Goal: Task Accomplishment & Management: Use online tool/utility

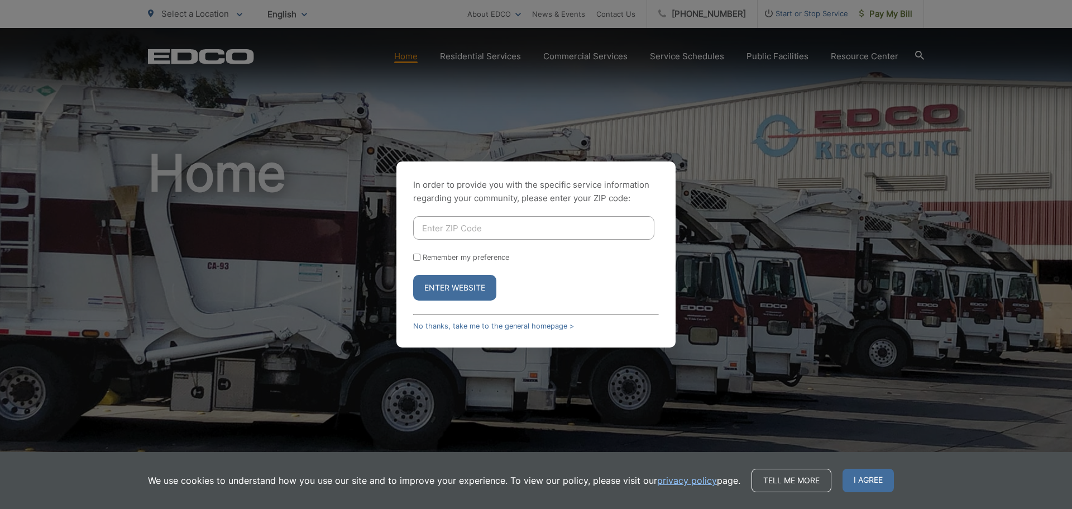
click at [430, 227] on input "Enter ZIP Code" at bounding box center [533, 227] width 241 height 23
type input "92078"
click at [462, 286] on button "Enter Website" at bounding box center [454, 288] width 83 height 26
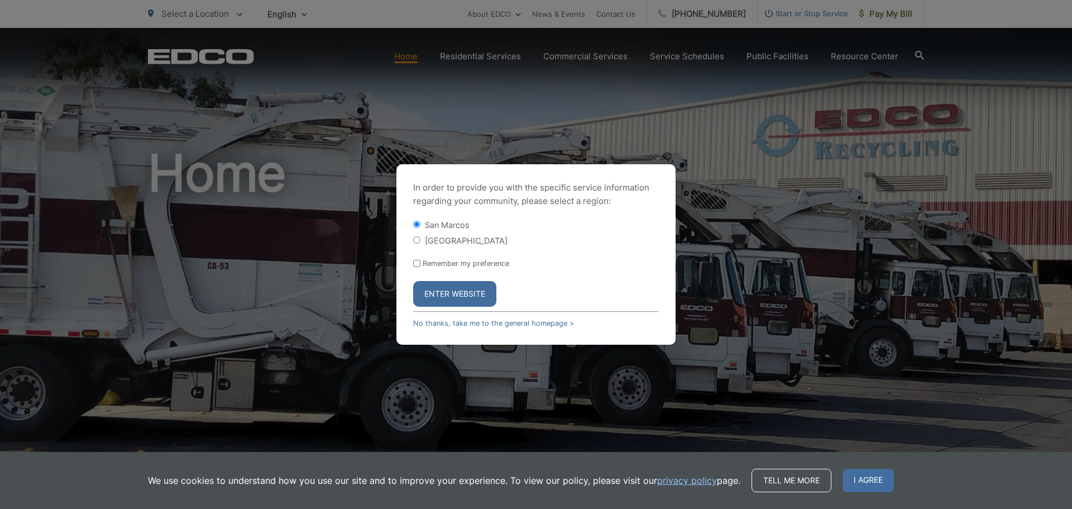
click at [452, 294] on button "Enter Website" at bounding box center [454, 294] width 83 height 26
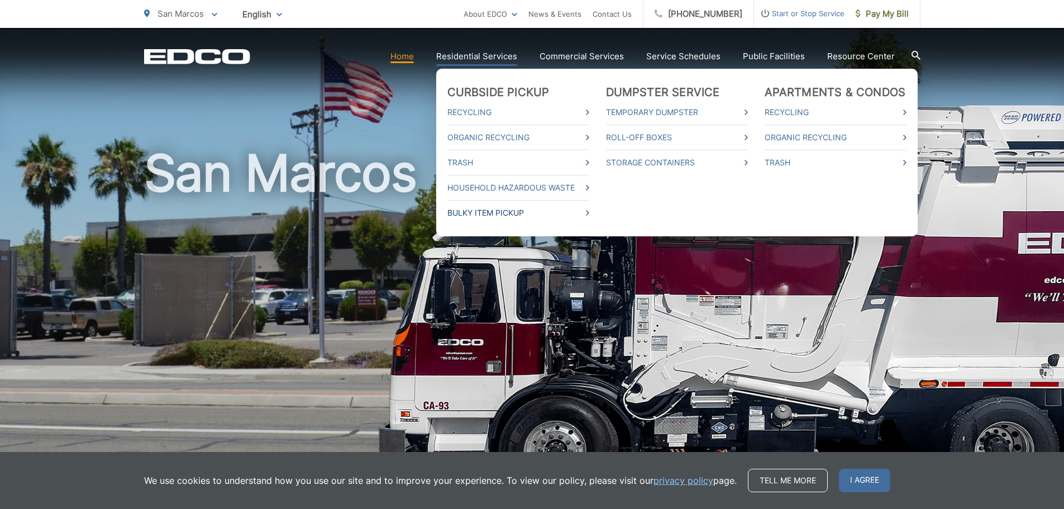
click at [509, 213] on link "Bulky Item Pickup" at bounding box center [518, 212] width 142 height 13
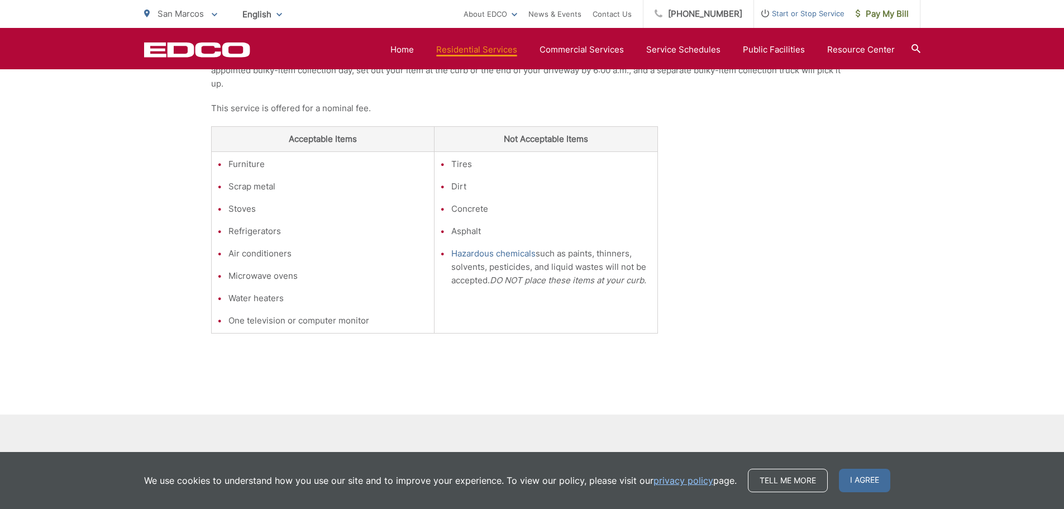
scroll to position [335, 0]
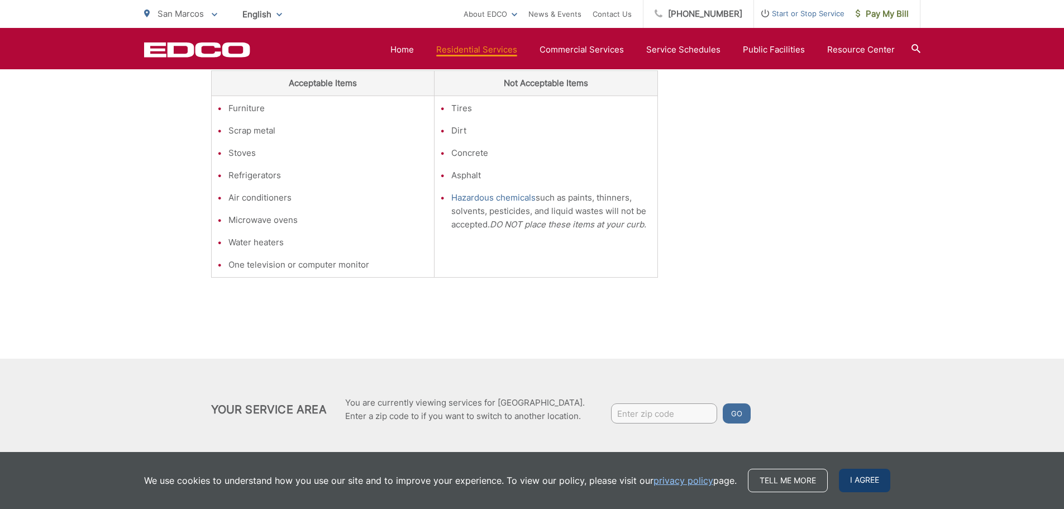
click at [873, 478] on span "I agree" at bounding box center [864, 479] width 51 height 23
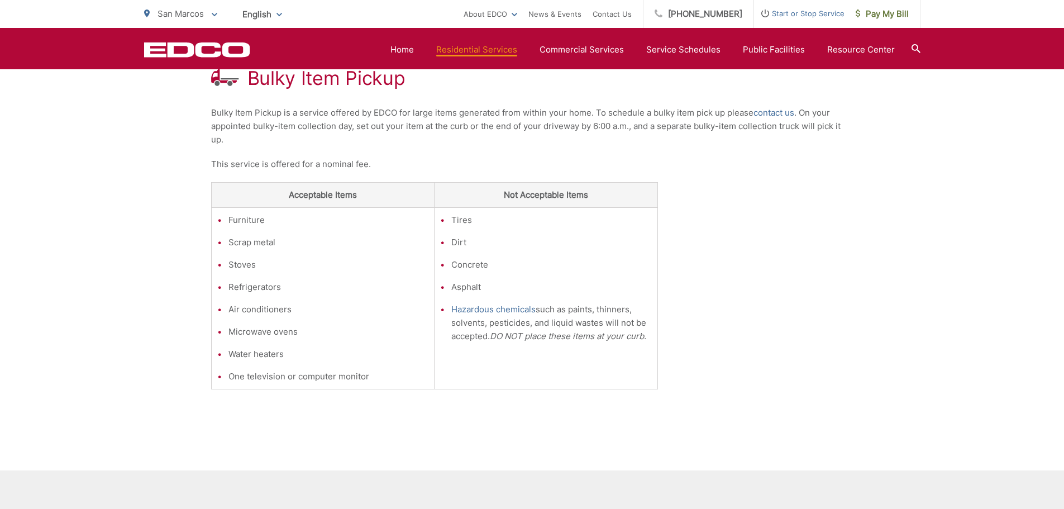
scroll to position [167, 0]
